Goal: Use online tool/utility: Utilize a website feature to perform a specific function

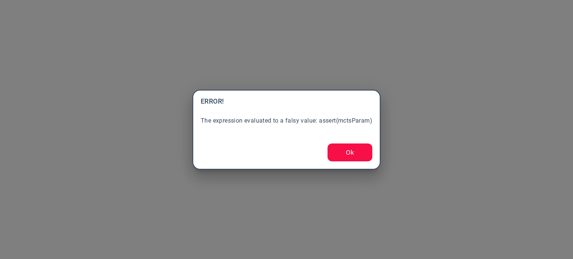
click at [356, 155] on button "Ok" at bounding box center [350, 153] width 45 height 18
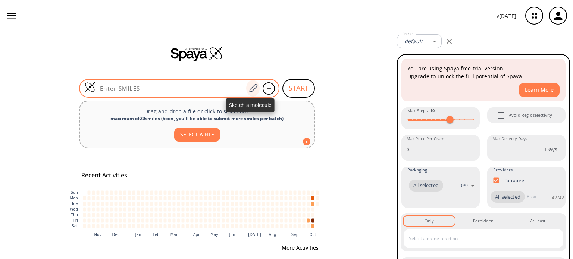
click at [249, 89] on icon at bounding box center [253, 88] width 8 height 8
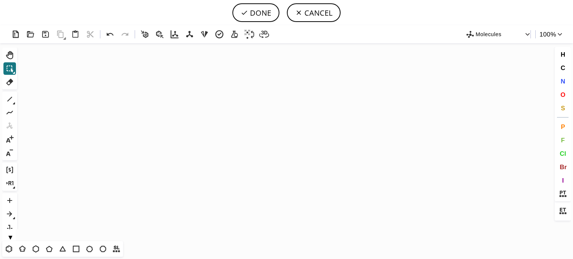
drag, startPoint x: 47, startPoint y: 250, endPoint x: 93, endPoint y: 201, distance: 67.0
click at [47, 248] on icon at bounding box center [49, 249] width 10 height 10
click at [160, 140] on icon "Created with [PERSON_NAME] 2.3.0" at bounding box center [286, 142] width 533 height 198
click at [10, 249] on icon at bounding box center [9, 249] width 10 height 10
click at [12, 98] on icon at bounding box center [10, 99] width 10 height 10
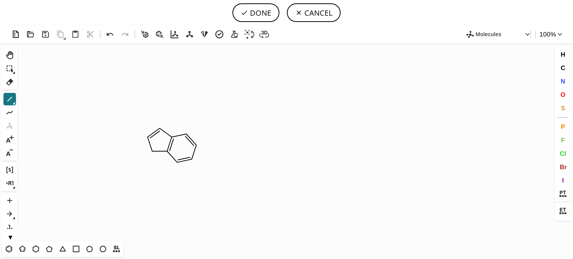
drag, startPoint x: 566, startPoint y: 80, endPoint x: 535, endPoint y: 79, distance: 31.0
click at [565, 80] on button "N" at bounding box center [563, 81] width 13 height 13
click at [158, 126] on tspan "N" at bounding box center [158, 127] width 4 height 6
click at [154, 151] on tspan "N" at bounding box center [155, 151] width 4 height 6
click at [178, 162] on tspan "N" at bounding box center [178, 162] width 4 height 6
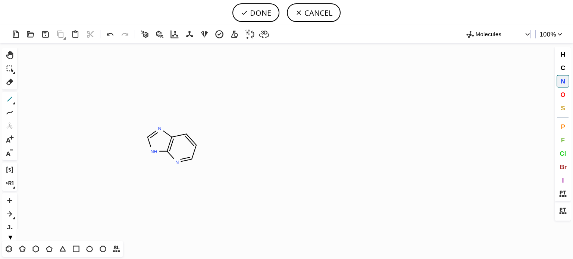
click at [10, 99] on icon at bounding box center [9, 99] width 5 height 5
drag, startPoint x: 10, startPoint y: 80, endPoint x: 18, endPoint y: 77, distance: 8.7
click at [13, 79] on icon at bounding box center [10, 82] width 10 height 10
click at [193, 141] on icon at bounding box center [193, 141] width 13 height 13
click at [9, 99] on icon at bounding box center [10, 99] width 10 height 10
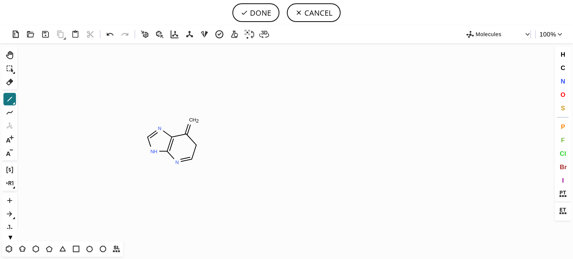
drag, startPoint x: 189, startPoint y: 135, endPoint x: 341, endPoint y: 112, distance: 153.7
drag, startPoint x: 560, startPoint y: 95, endPoint x: 546, endPoint y: 89, distance: 14.7
click at [559, 94] on button "O" at bounding box center [563, 94] width 13 height 13
click at [191, 121] on tspan "O" at bounding box center [191, 121] width 4 height 6
click at [560, 80] on span "N" at bounding box center [562, 81] width 4 height 7
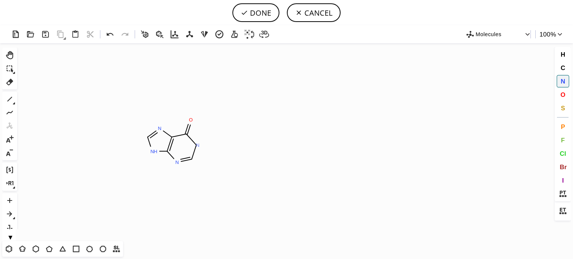
drag, startPoint x: 198, startPoint y: 145, endPoint x: 231, endPoint y: 145, distance: 33.2
click at [198, 145] on tspan "N" at bounding box center [198, 146] width 4 height 6
click at [8, 98] on icon at bounding box center [10, 99] width 10 height 10
click at [562, 79] on span "N" at bounding box center [562, 81] width 4 height 7
click at [201, 173] on tspan "N" at bounding box center [203, 174] width 4 height 6
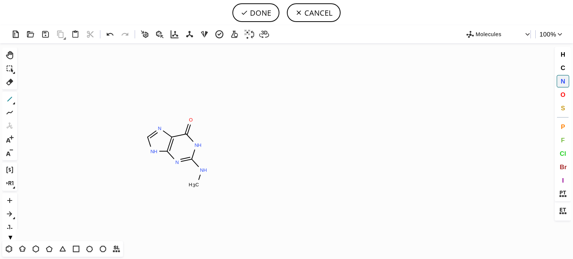
click at [8, 100] on icon at bounding box center [9, 99] width 5 height 5
click at [564, 82] on span "N" at bounding box center [562, 81] width 4 height 7
click at [210, 199] on tspan "N" at bounding box center [210, 200] width 4 height 6
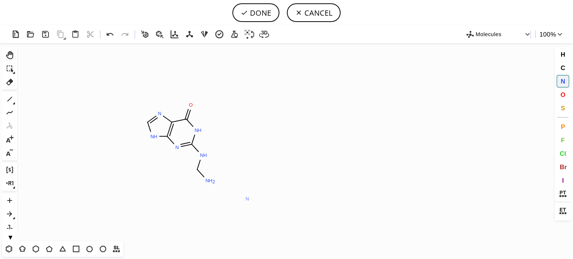
scroll to position [13, 0]
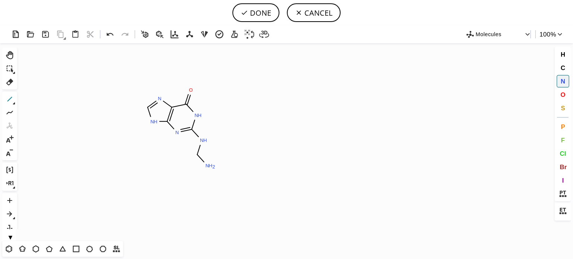
click at [9, 102] on icon at bounding box center [10, 99] width 10 height 10
drag, startPoint x: 6, startPoint y: 249, endPoint x: 72, endPoint y: 220, distance: 72.0
click at [13, 244] on icon at bounding box center [9, 249] width 10 height 10
click at [107, 37] on icon at bounding box center [110, 34] width 11 height 11
click at [31, 247] on icon at bounding box center [36, 249] width 10 height 10
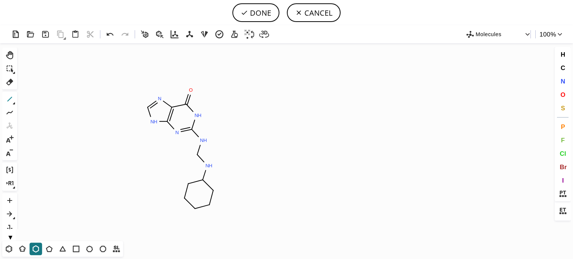
click at [8, 100] on icon at bounding box center [9, 99] width 5 height 5
drag, startPoint x: 562, startPoint y: 84, endPoint x: 369, endPoint y: 98, distance: 192.7
click at [562, 83] on span "N" at bounding box center [562, 81] width 4 height 7
click at [188, 186] on tspan "N" at bounding box center [188, 187] width 4 height 6
click at [10, 101] on icon at bounding box center [10, 99] width 10 height 10
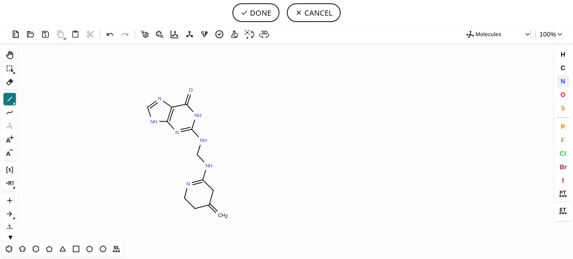
click at [562, 82] on span "N" at bounding box center [562, 81] width 4 height 7
click at [197, 209] on tspan "N" at bounding box center [197, 209] width 4 height 6
click at [212, 190] on tspan "N" at bounding box center [212, 191] width 4 height 6
click at [6, 81] on icon at bounding box center [10, 82] width 10 height 10
drag, startPoint x: 199, startPoint y: 213, endPoint x: 170, endPoint y: 211, distance: 28.8
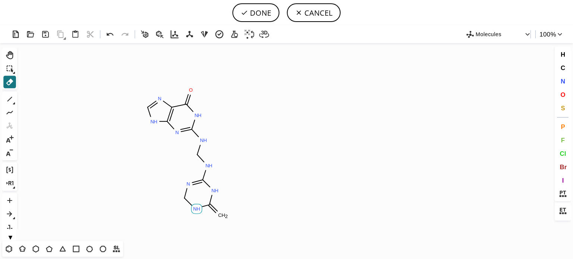
click at [196, 212] on rect at bounding box center [196, 209] width 11 height 10
click at [110, 34] on icon at bounding box center [110, 34] width 11 height 11
drag, startPoint x: 562, startPoint y: 68, endPoint x: 427, endPoint y: 82, distance: 135.8
click at [560, 67] on span "C" at bounding box center [562, 67] width 4 height 7
click at [195, 205] on tspan "C" at bounding box center [195, 205] width 4 height 6
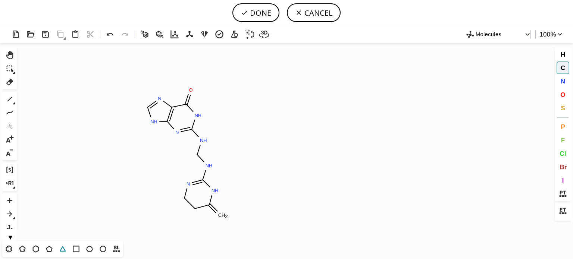
drag, startPoint x: 47, startPoint y: 250, endPoint x: 60, endPoint y: 244, distance: 15.0
click at [47, 250] on icon at bounding box center [49, 249] width 6 height 6
drag, startPoint x: 7, startPoint y: 101, endPoint x: 90, endPoint y: 124, distance: 86.0
click at [10, 101] on icon at bounding box center [10, 99] width 10 height 10
click at [561, 96] on span "O" at bounding box center [562, 94] width 5 height 7
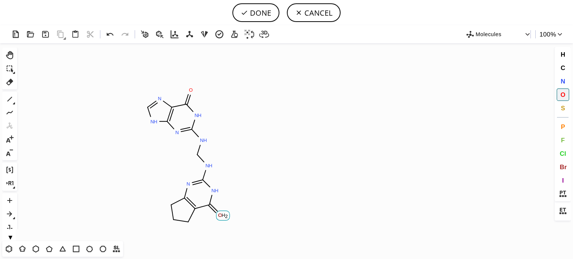
drag, startPoint x: 220, startPoint y: 215, endPoint x: 181, endPoint y: 208, distance: 39.4
click at [218, 215] on tspan "O" at bounding box center [220, 216] width 4 height 6
click at [10, 101] on icon at bounding box center [10, 99] width 10 height 10
click at [562, 81] on span "N" at bounding box center [562, 81] width 4 height 7
drag, startPoint x: 185, startPoint y: 223, endPoint x: 148, endPoint y: 201, distance: 43.3
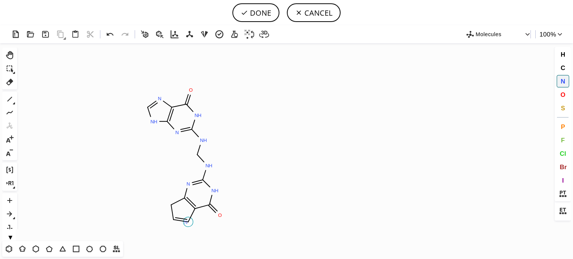
click at [184, 220] on tspan "N" at bounding box center [186, 223] width 4 height 6
drag, startPoint x: 189, startPoint y: 224, endPoint x: 150, endPoint y: 214, distance: 40.7
click at [188, 222] on tspan "N" at bounding box center [189, 224] width 4 height 6
click at [167, 207] on tspan "N" at bounding box center [167, 207] width 4 height 6
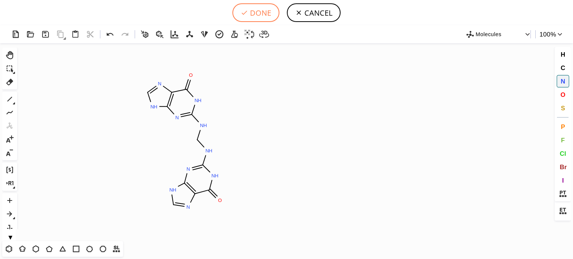
click at [261, 11] on button "DONE" at bounding box center [255, 12] width 47 height 19
type input "N1C2C([GEOGRAPHIC_DATA](NCNC3=NC4NC=NC=4C(=O)N3)=NC=2NC=1)=O"
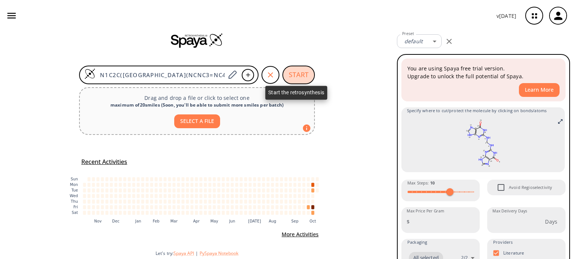
click at [299, 73] on button "START" at bounding box center [298, 75] width 32 height 19
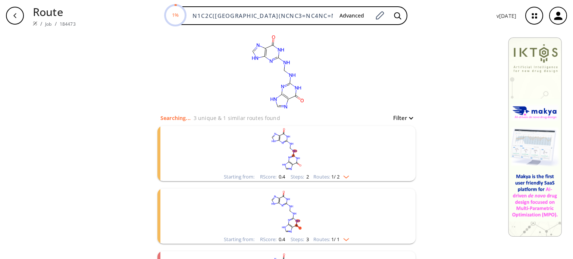
click at [344, 174] on img "clusters" at bounding box center [345, 176] width 10 height 6
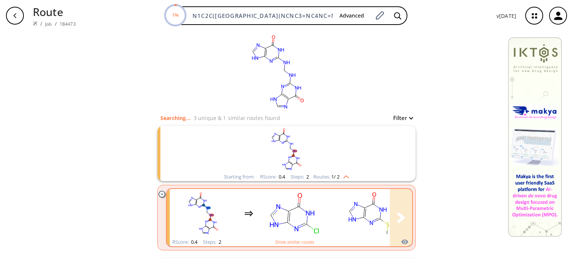
click at [307, 217] on rect "clusters" at bounding box center [294, 213] width 67 height 47
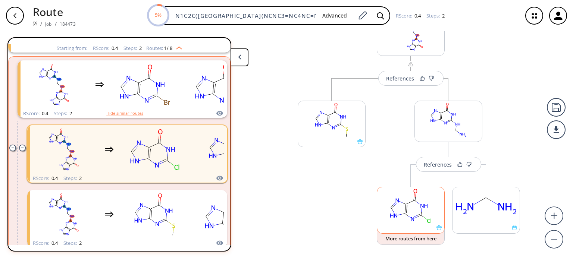
scroll to position [41, 0]
